Goal: Find specific page/section: Find specific page/section

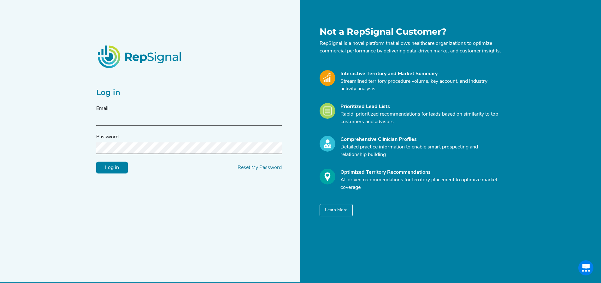
click at [108, 133] on form "Email Password Log in Reset My Password" at bounding box center [188, 139] width 185 height 69
click at [111, 125] on input "text" at bounding box center [188, 120] width 185 height 12
type input "[PERSON_NAME][EMAIL_ADDRESS][PERSON_NAME][DOMAIN_NAME]"
click at [96, 161] on input "Log in" at bounding box center [112, 167] width 32 height 12
click at [137, 145] on div "Password" at bounding box center [188, 143] width 185 height 21
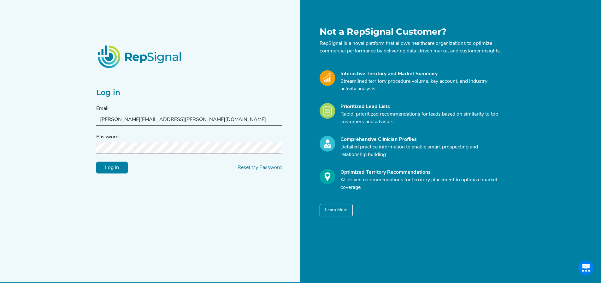
click at [52, 152] on div "Log in Email [PERSON_NAME][EMAIL_ADDRESS][PERSON_NAME][DOMAIN_NAME] Password Lo…" at bounding box center [300, 147] width 601 height 295
click at [96, 161] on input "Log in" at bounding box center [112, 167] width 32 height 12
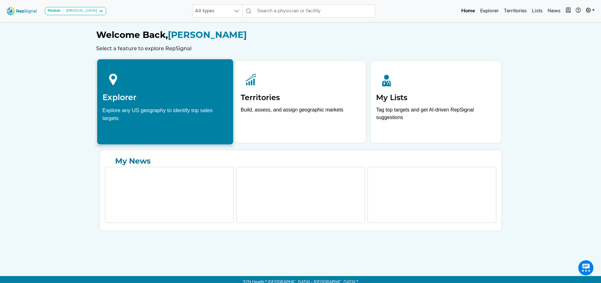
click at [178, 88] on div at bounding box center [165, 78] width 126 height 28
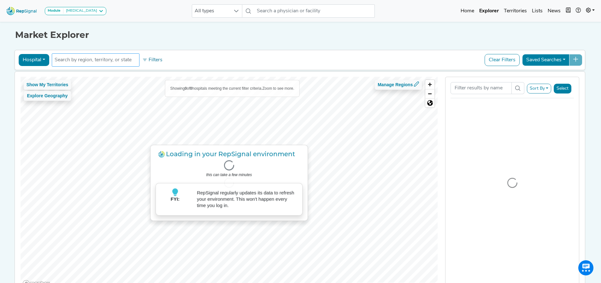
click at [96, 60] on input "text" at bounding box center [96, 60] width 82 height 8
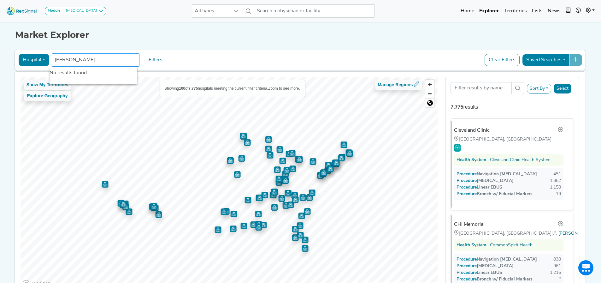
click at [107, 59] on input "[PERSON_NAME]" at bounding box center [96, 60] width 82 height 8
drag, startPoint x: 112, startPoint y: 59, endPoint x: 28, endPoint y: 60, distance: 83.9
click at [28, 60] on div "Hospital Physician Hospital ASC Office Health System [PERSON_NAME] No results f…" at bounding box center [299, 60] width 565 height 15
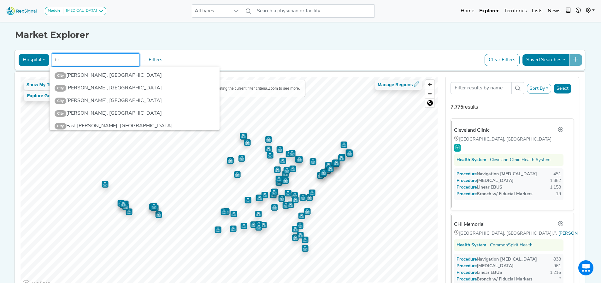
type input "b"
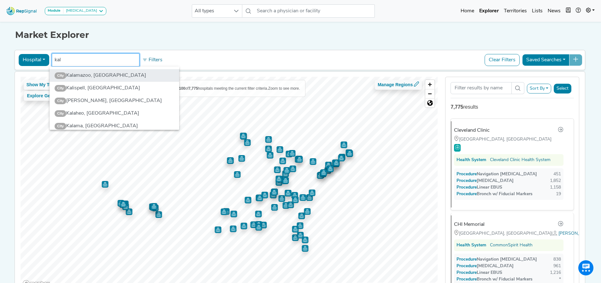
type input "kal"
click at [92, 75] on li "City [GEOGRAPHIC_DATA], [GEOGRAPHIC_DATA]" at bounding box center [115, 75] width 130 height 13
